Goal: Check status

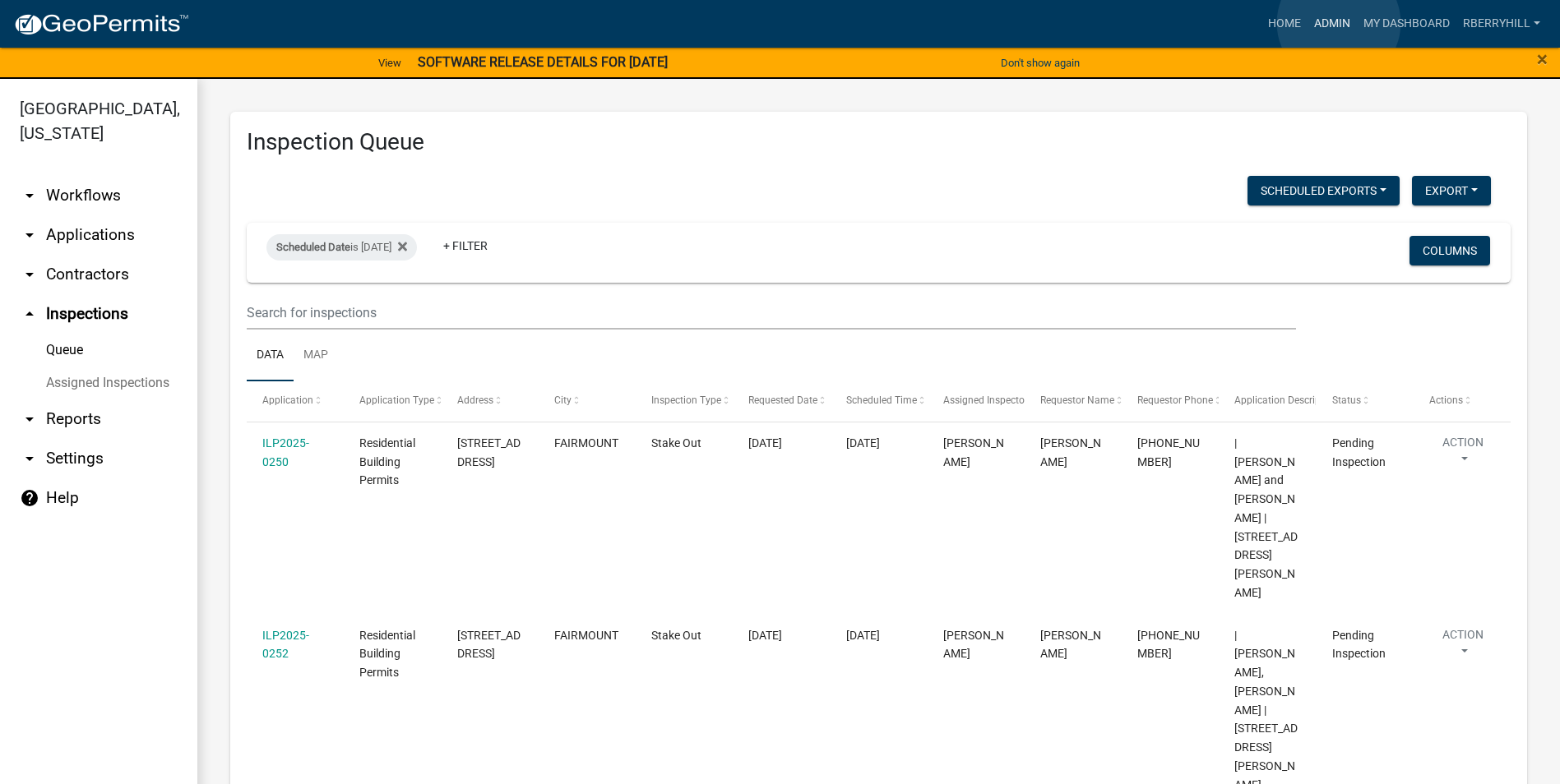
click at [1339, 23] on link "Admin" at bounding box center [1332, 24] width 49 height 31
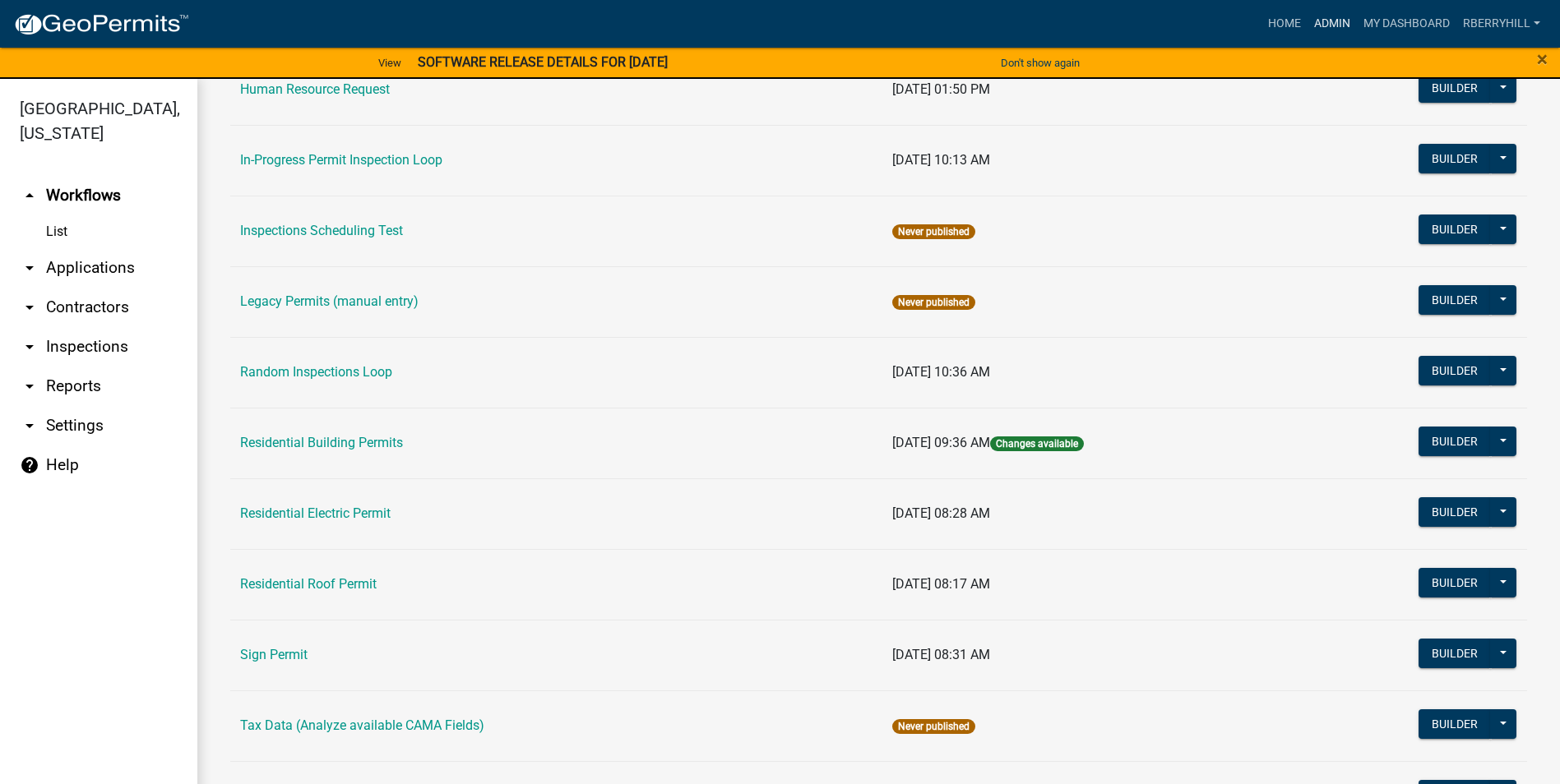
scroll to position [1396, 0]
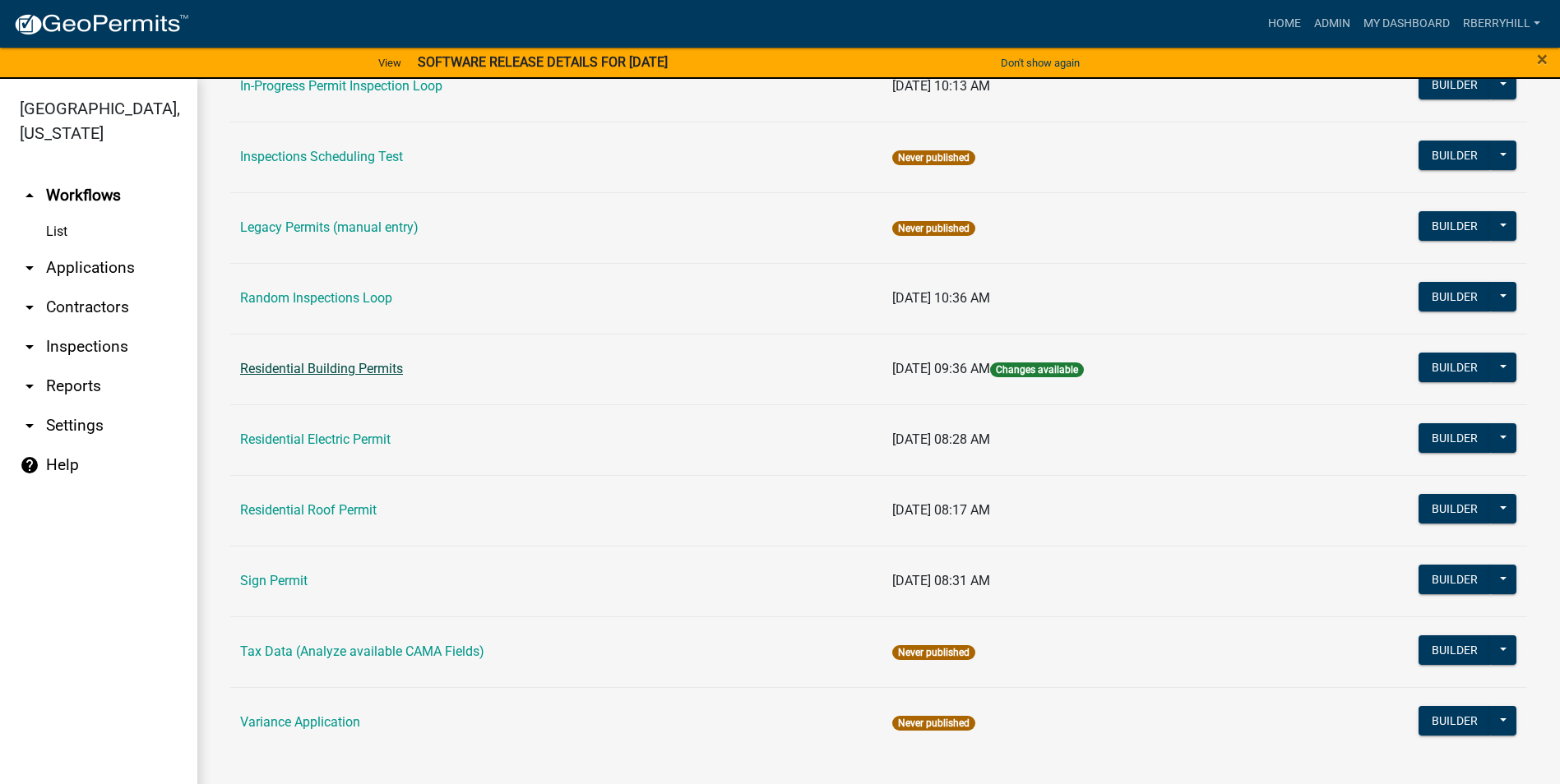
click at [277, 368] on link "Residential Building Permits" at bounding box center [321, 369] width 162 height 15
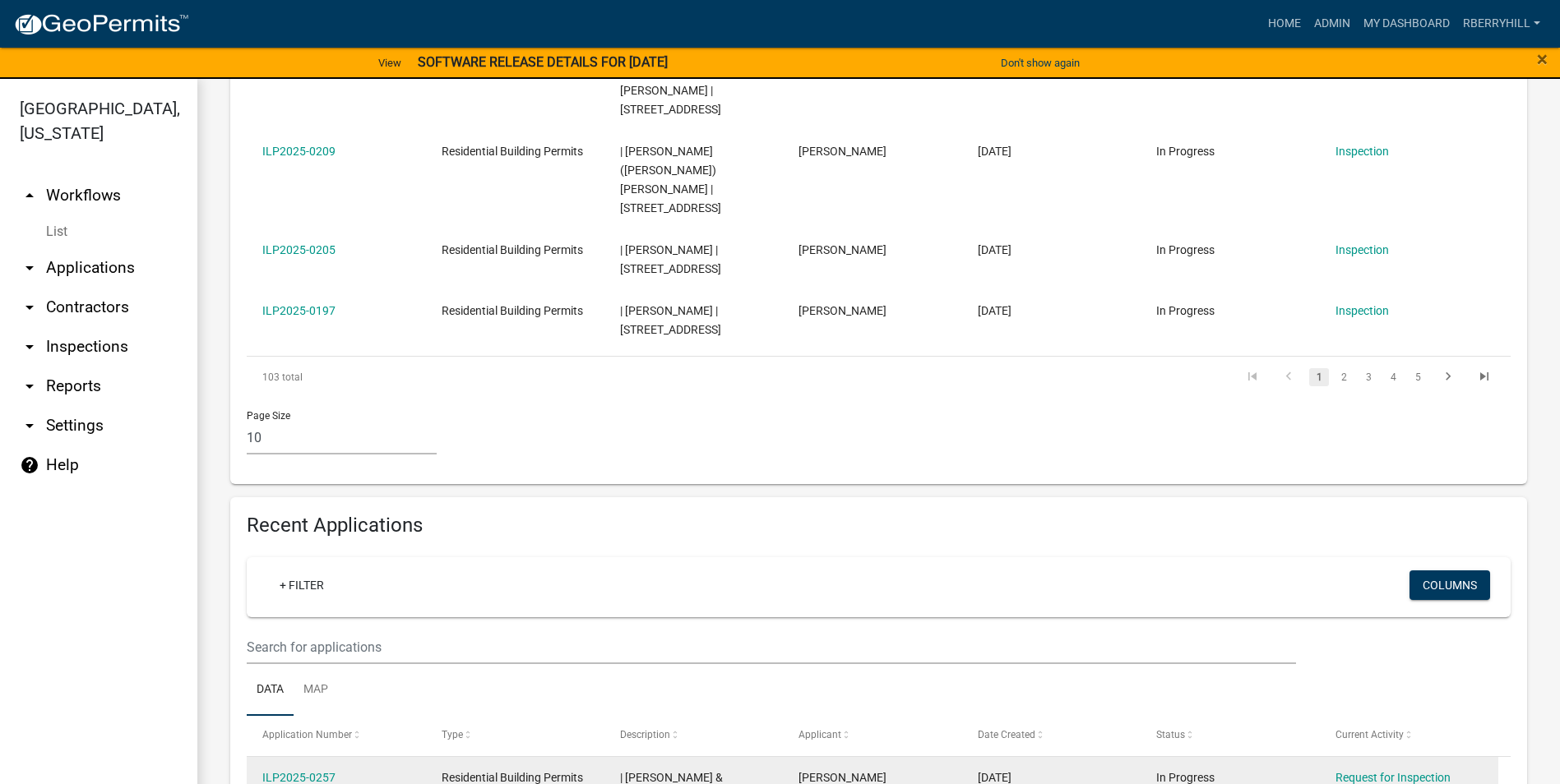
scroll to position [1069, 0]
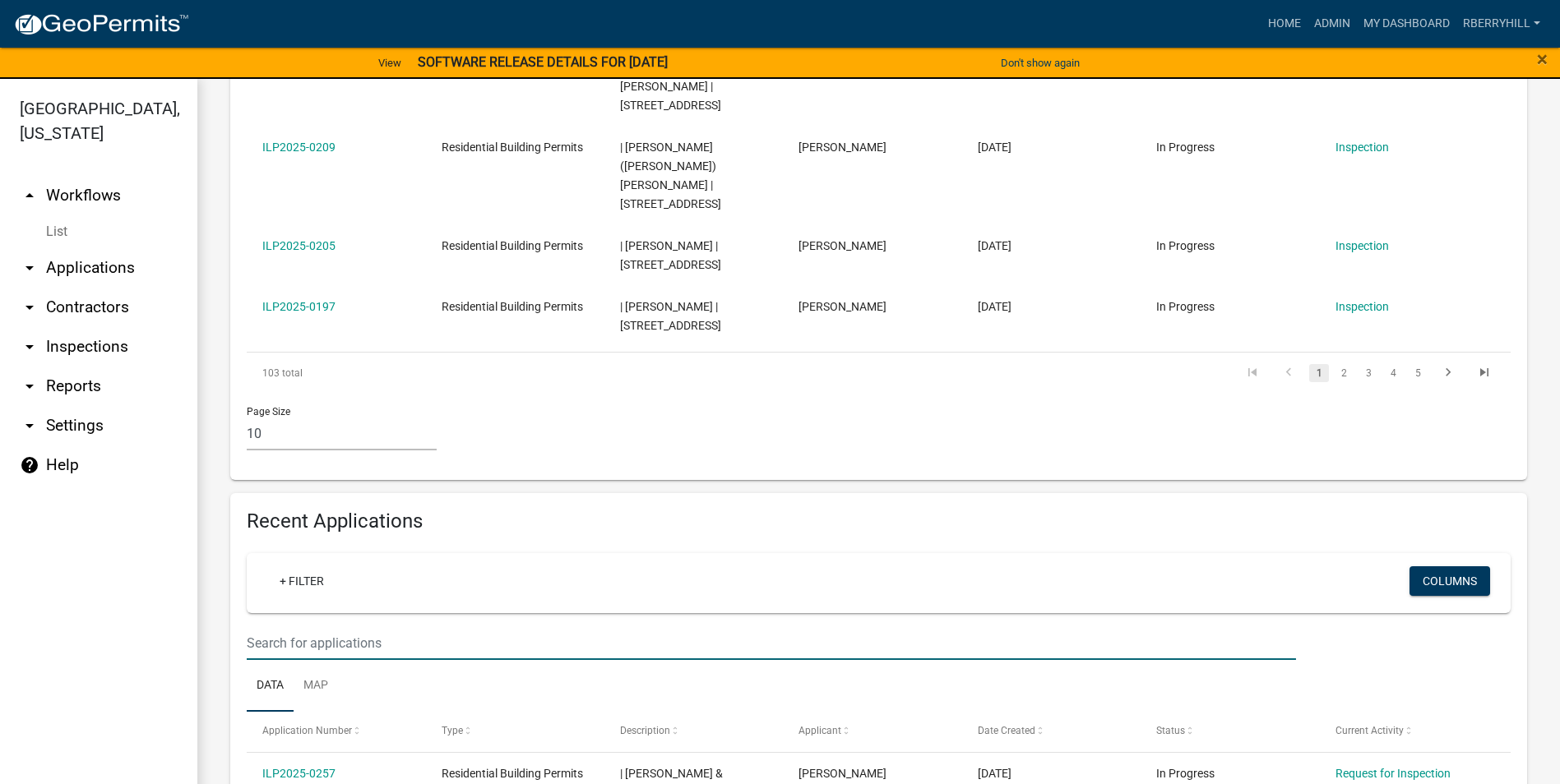
click at [280, 627] on input "text" at bounding box center [772, 644] width 1049 height 34
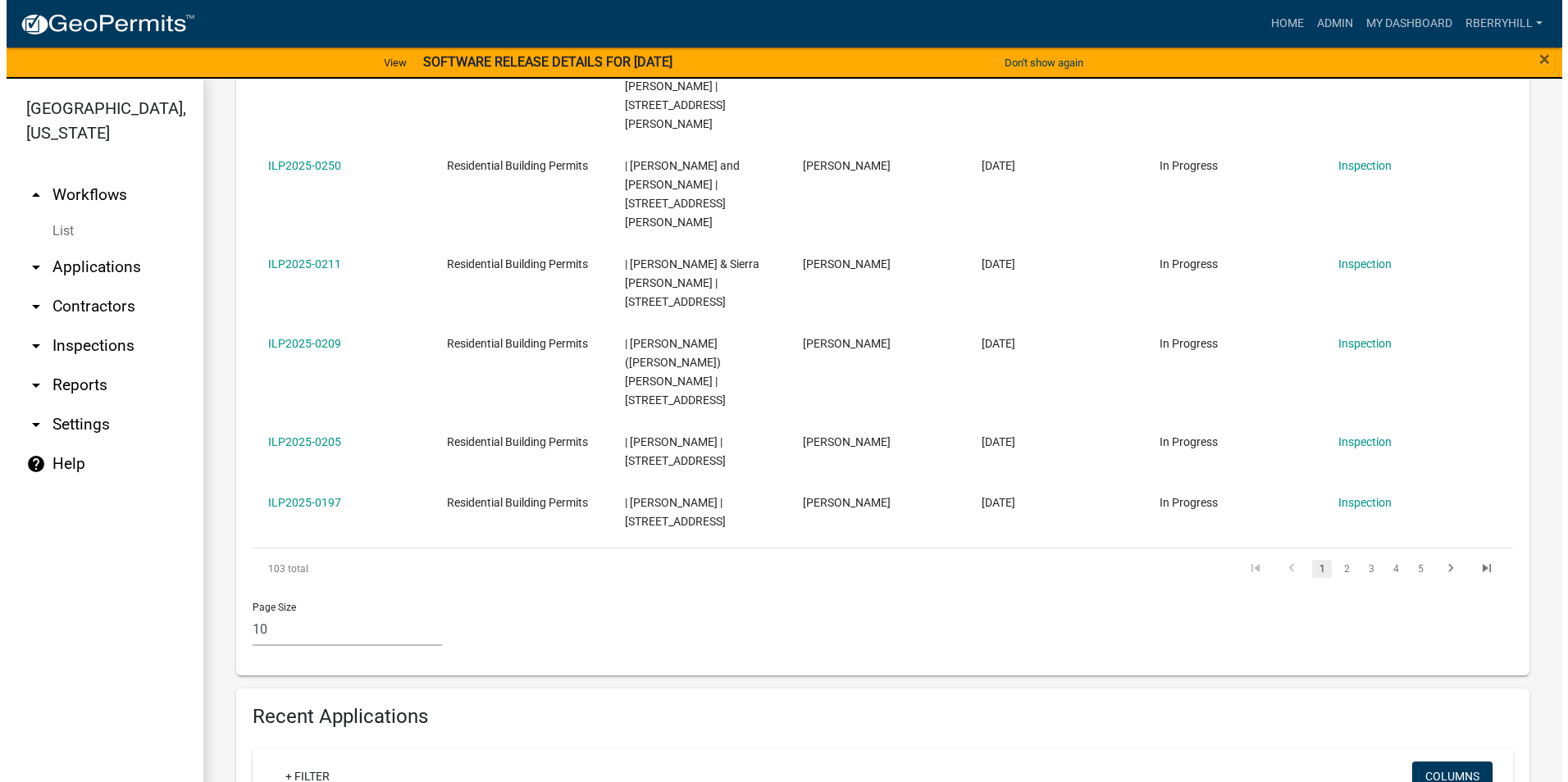
scroll to position [922, 0]
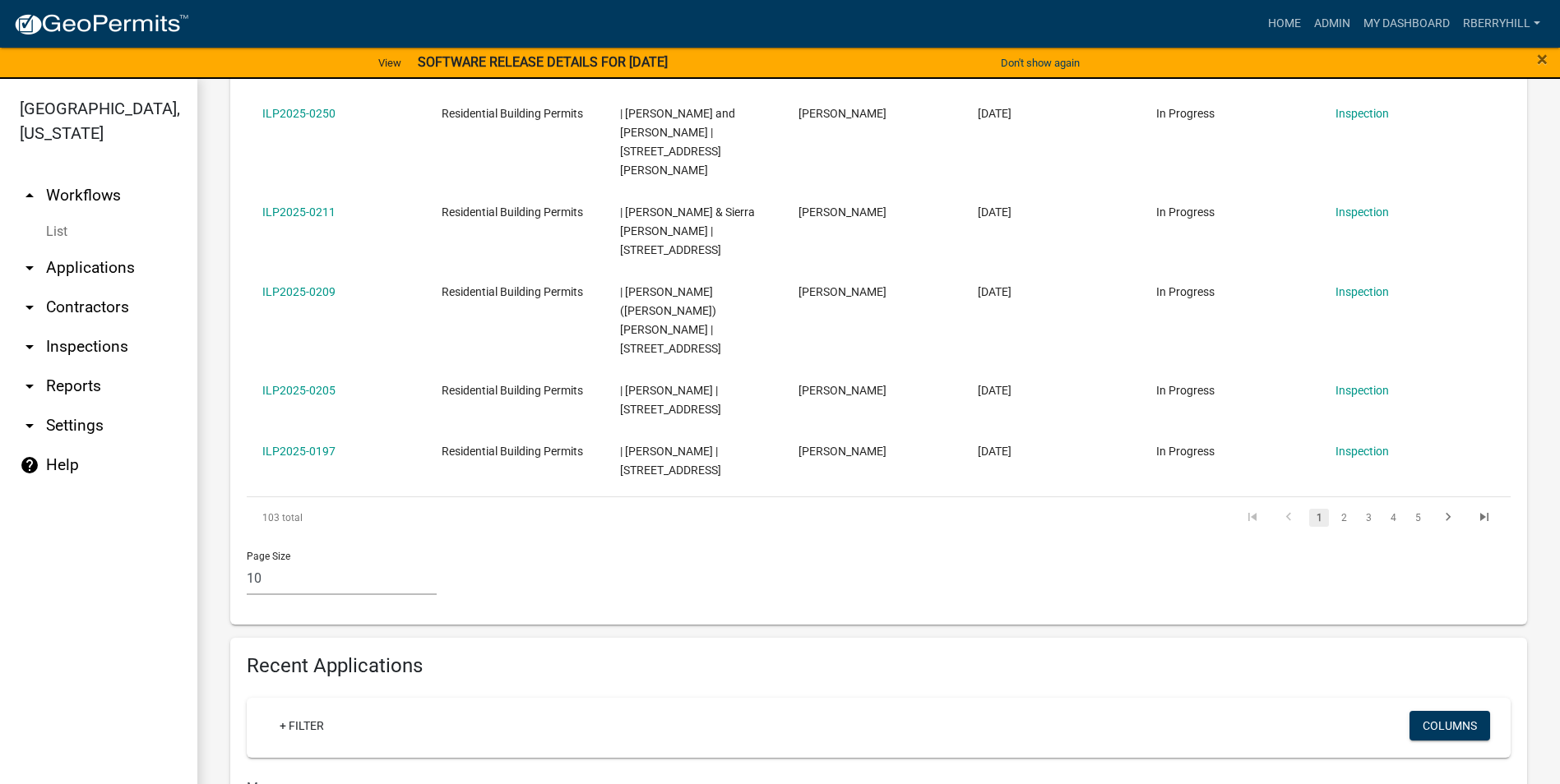
type input "M"
type input "[PERSON_NAME]"
